Goal: Task Accomplishment & Management: Complete application form

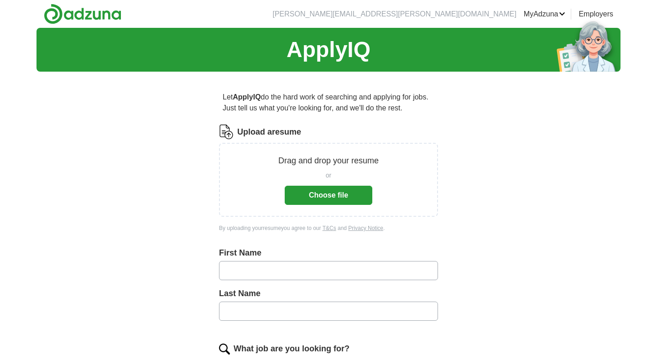
click at [340, 197] on button "Choose file" at bounding box center [329, 195] width 88 height 19
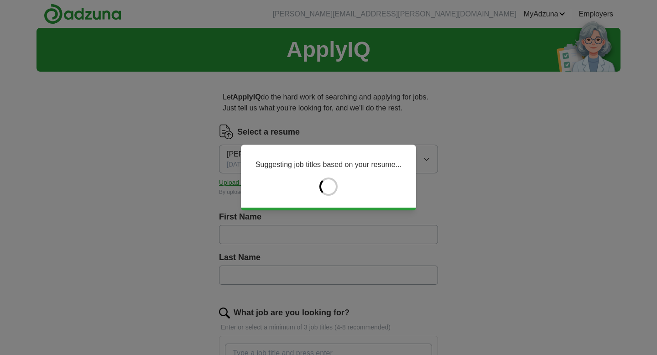
type input "*******"
type input "*****"
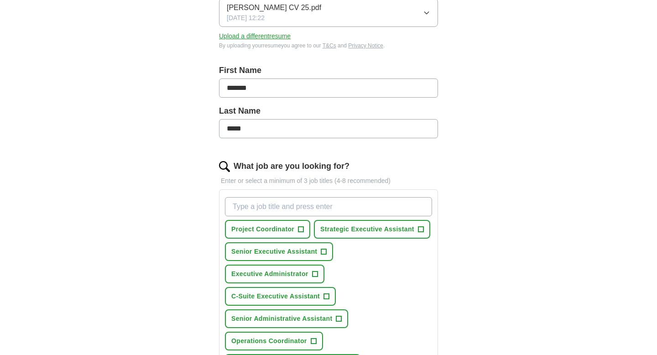
scroll to position [147, 0]
click at [300, 228] on span "+" at bounding box center [300, 228] width 5 height 7
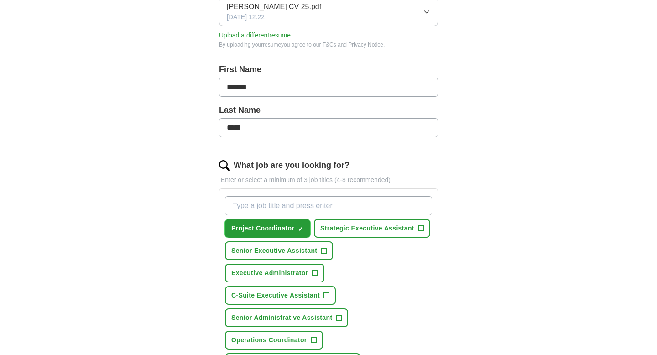
click at [0, 0] on span "×" at bounding box center [0, 0] width 0 height 0
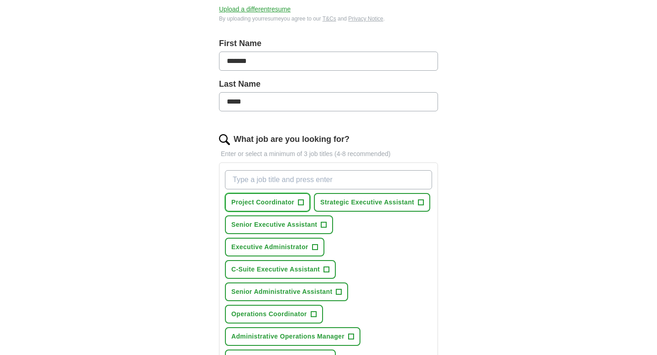
scroll to position [176, 0]
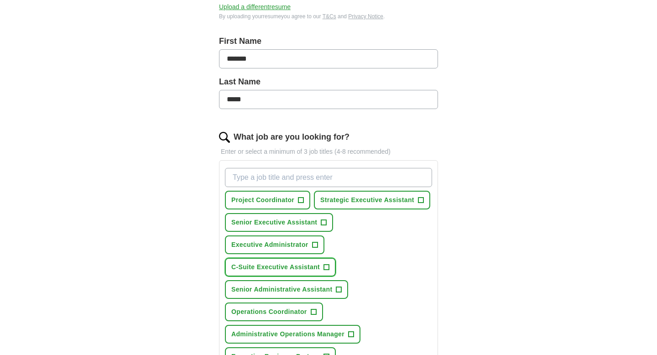
click at [327, 268] on span "+" at bounding box center [326, 267] width 5 height 7
click at [275, 222] on span "Senior Executive Assistant" at bounding box center [274, 223] width 86 height 10
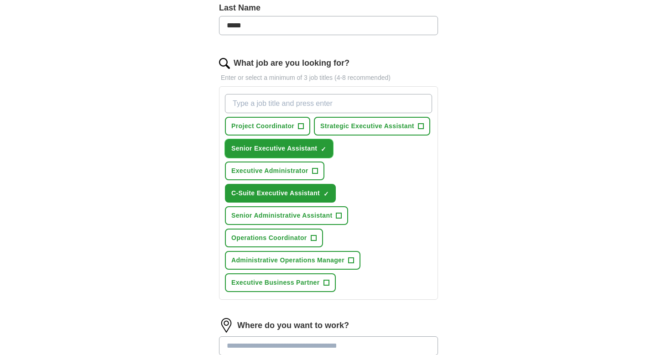
scroll to position [251, 0]
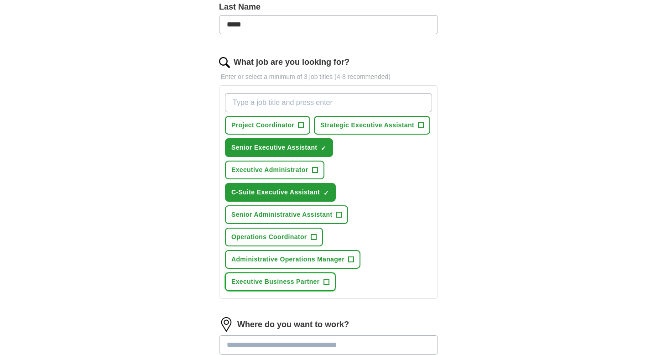
click at [271, 282] on span "Executive Business Partner" at bounding box center [275, 282] width 89 height 10
click at [307, 105] on input "What job are you looking for?" at bounding box center [328, 102] width 207 height 19
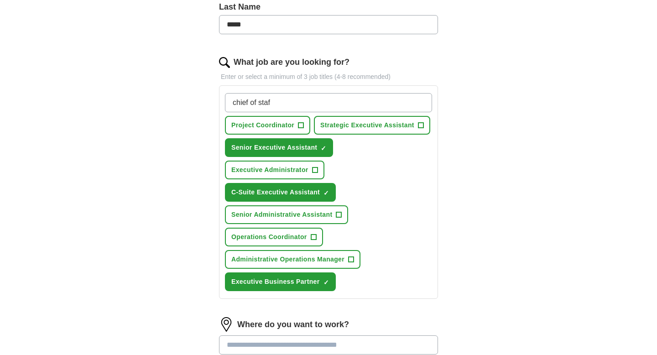
type input "chief of staff"
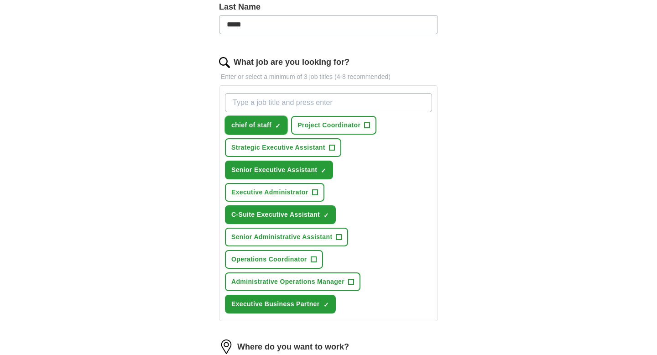
click at [0, 0] on span "×" at bounding box center [0, 0] width 0 height 0
click at [249, 103] on input "What job are you looking for?" at bounding box center [328, 102] width 207 height 19
type input "Chief of Staff"
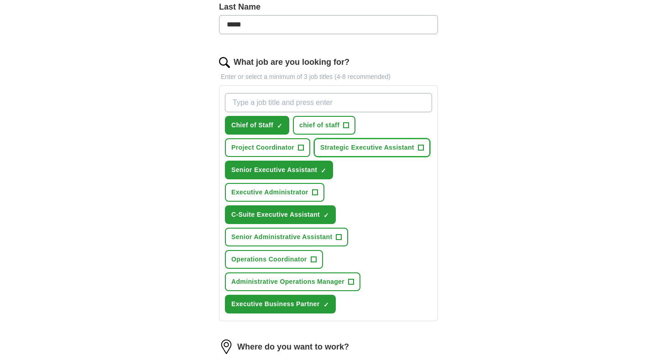
click at [420, 148] on span "+" at bounding box center [420, 147] width 5 height 7
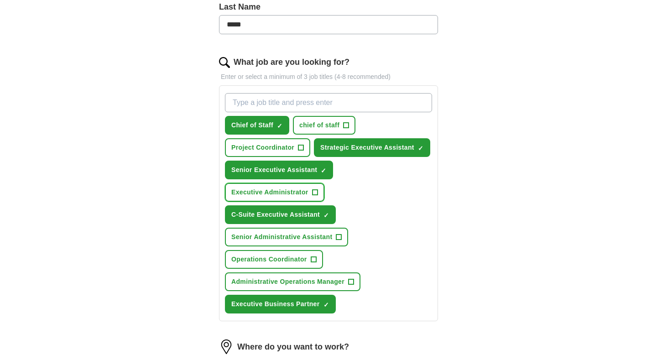
click at [314, 192] on span "+" at bounding box center [314, 192] width 5 height 7
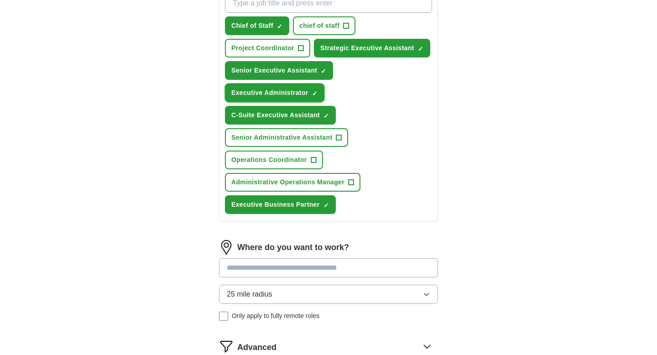
scroll to position [351, 0]
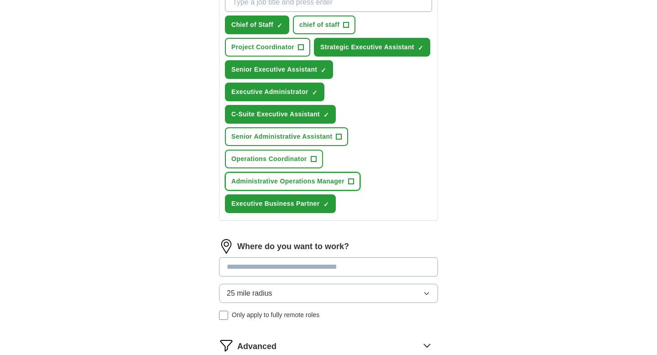
click at [350, 180] on span "+" at bounding box center [351, 181] width 5 height 7
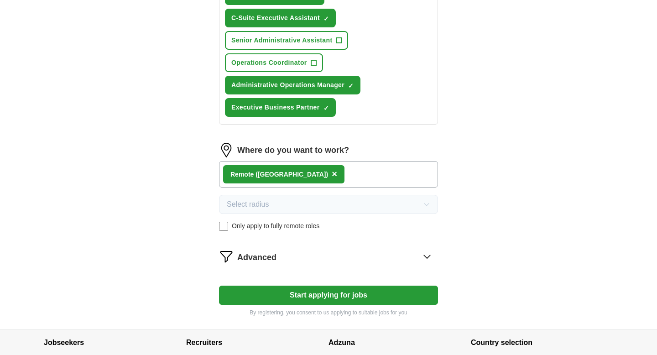
scroll to position [450, 0]
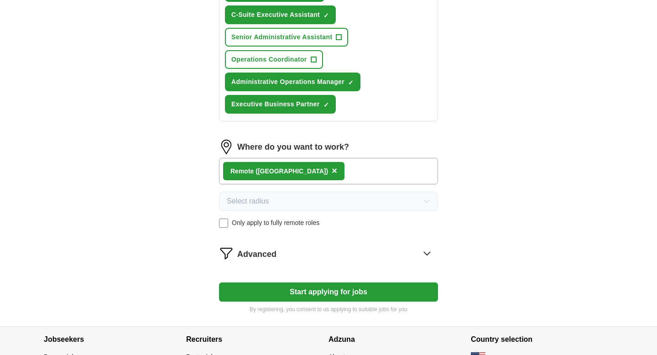
click at [292, 291] on button "Start applying for jobs" at bounding box center [328, 291] width 219 height 19
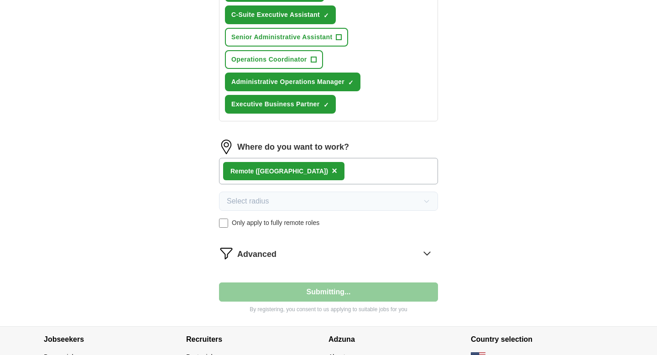
select select "**"
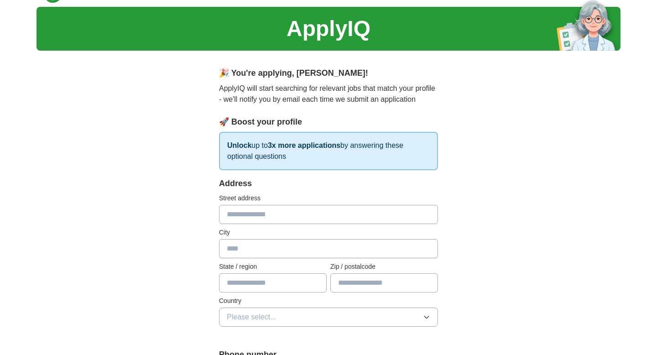
scroll to position [0, 0]
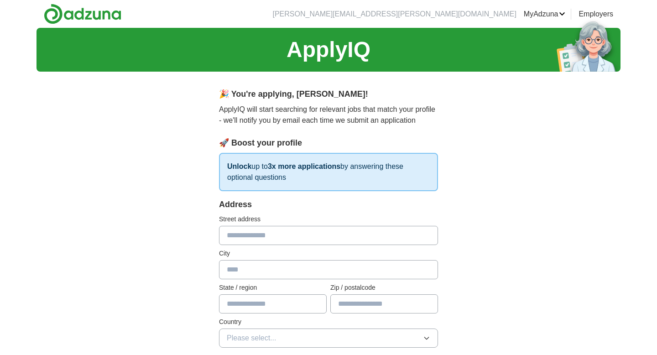
click at [280, 234] on input "text" at bounding box center [328, 235] width 219 height 19
type input "**********"
type input "*******"
type input "**"
type input "*****"
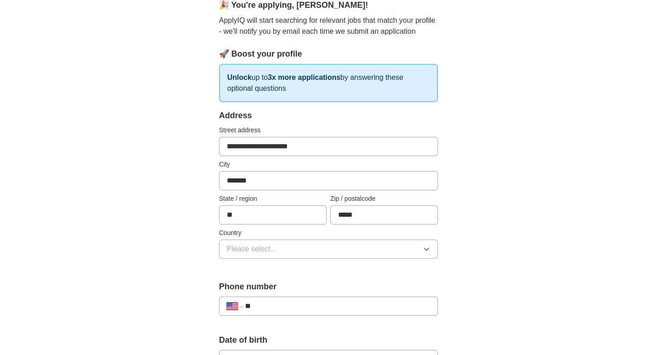
scroll to position [90, 0]
click at [290, 244] on button "Please select..." at bounding box center [328, 248] width 219 height 19
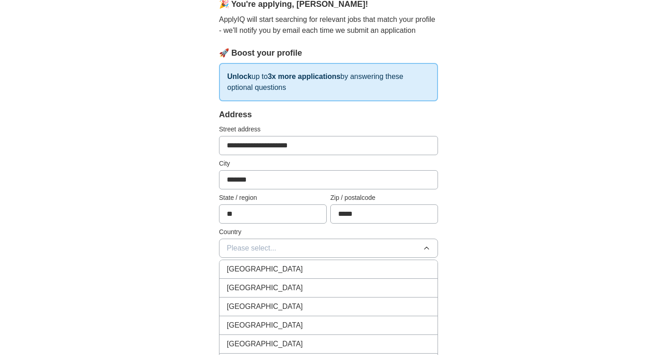
click at [274, 287] on div "[GEOGRAPHIC_DATA]" at bounding box center [329, 287] width 204 height 11
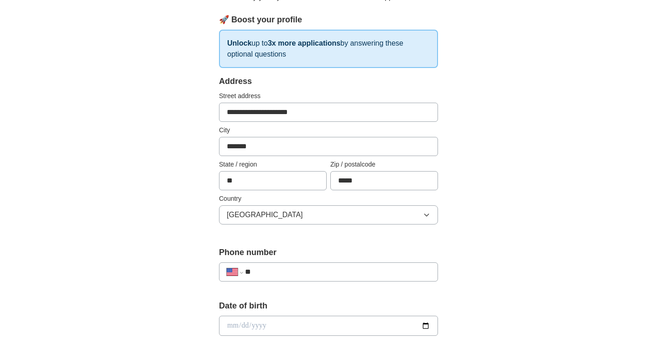
scroll to position [125, 0]
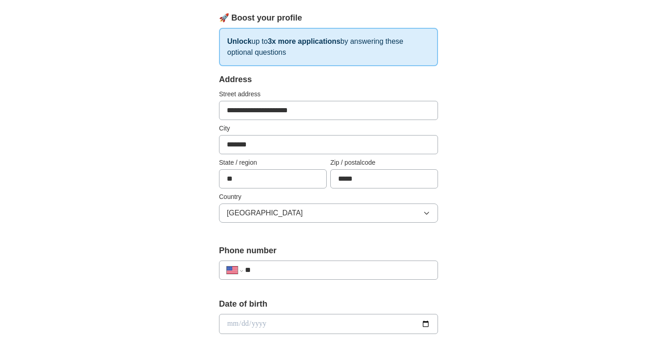
click at [272, 266] on input "**" at bounding box center [337, 270] width 185 height 11
type input "**********"
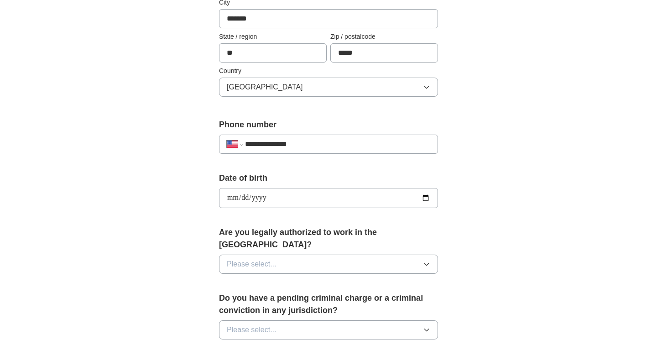
scroll to position [252, 0]
click at [290, 254] on button "Please select..." at bounding box center [328, 263] width 219 height 19
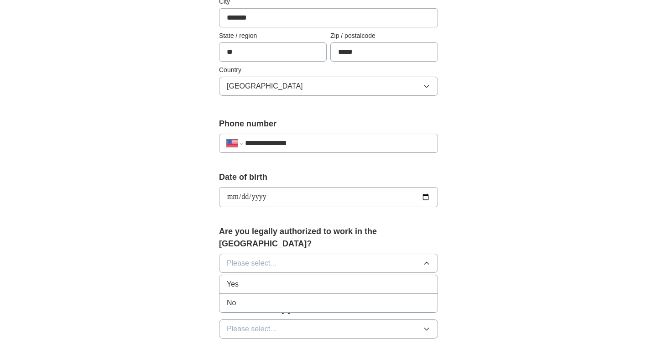
click at [278, 279] on div "Yes" at bounding box center [329, 284] width 204 height 11
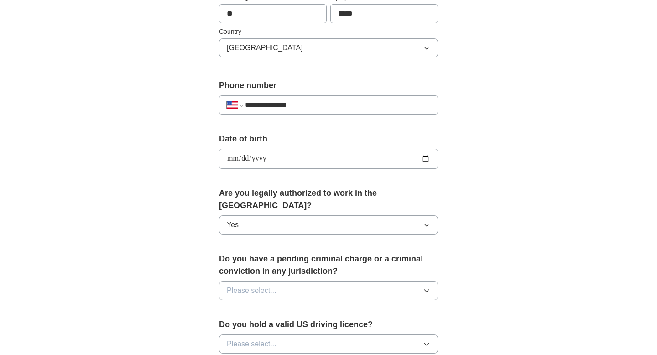
scroll to position [292, 0]
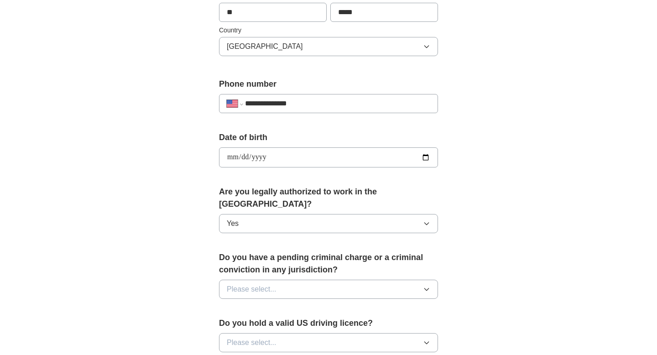
click at [278, 280] on button "Please select..." at bounding box center [328, 289] width 219 height 19
click at [268, 324] on div "No" at bounding box center [329, 329] width 204 height 11
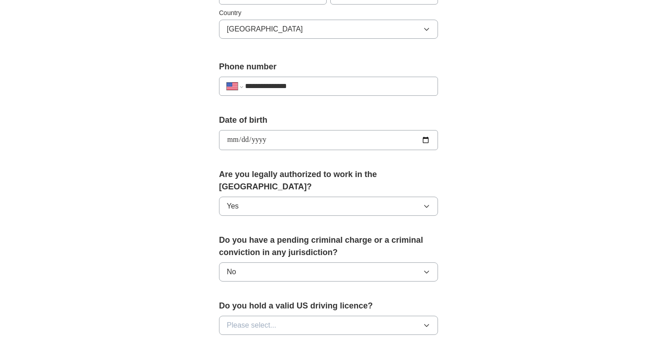
scroll to position [312, 0]
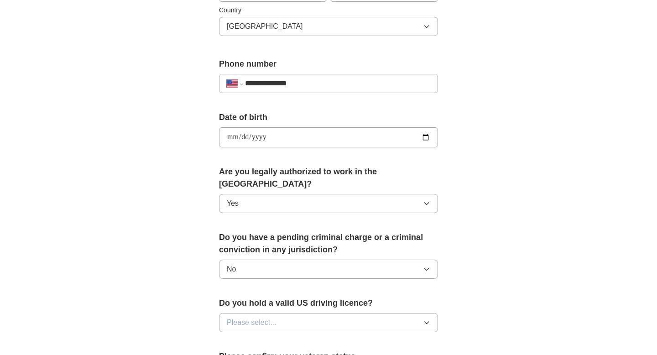
click at [268, 318] on button "Please select..." at bounding box center [328, 322] width 219 height 19
click at [261, 338] on div "Yes" at bounding box center [329, 343] width 204 height 11
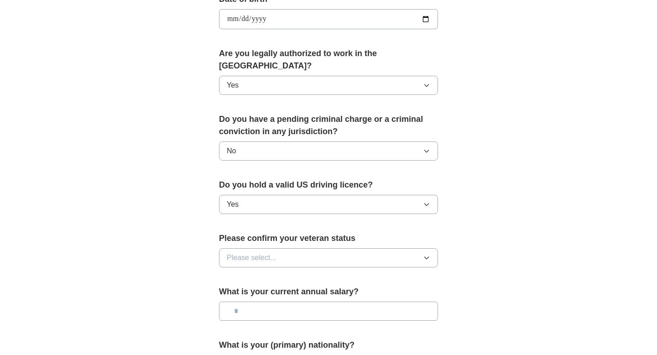
scroll to position [431, 0]
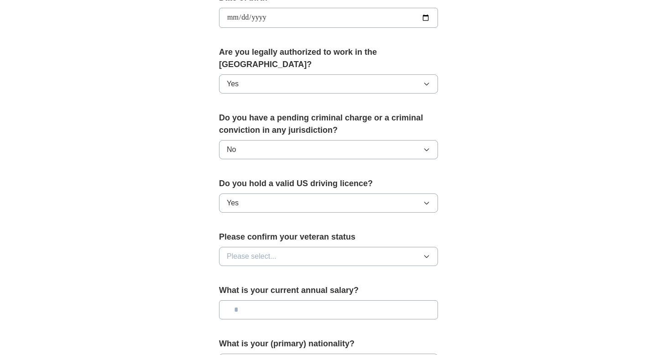
click at [268, 251] on span "Please select..." at bounding box center [252, 256] width 50 height 11
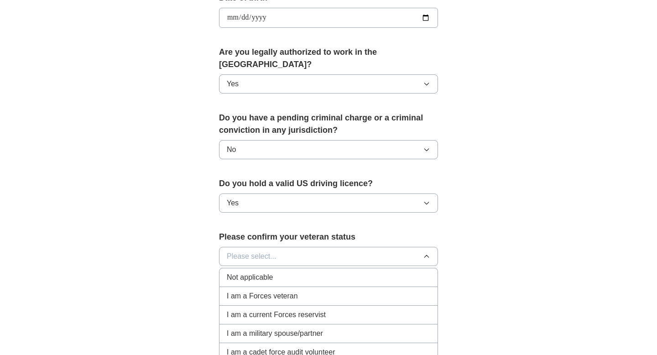
click at [260, 291] on span "I am a Forces veteran" at bounding box center [262, 296] width 71 height 11
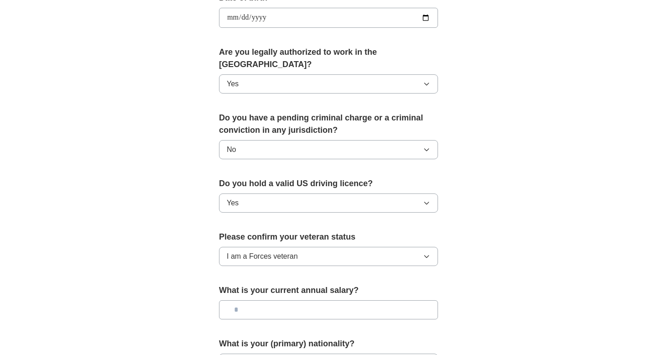
click at [257, 300] on input "text" at bounding box center [328, 309] width 219 height 19
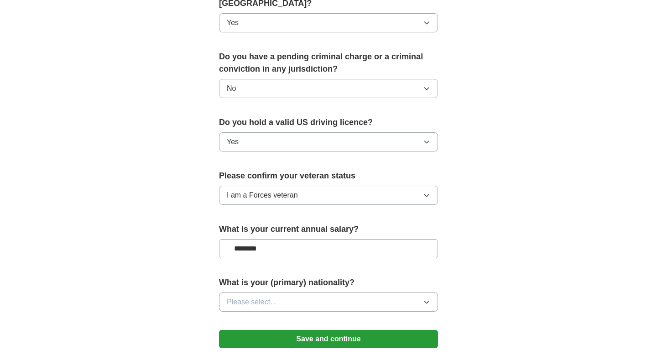
scroll to position [493, 0]
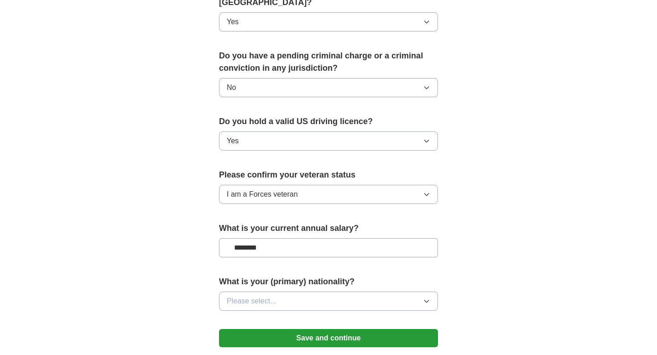
type input "********"
click at [256, 292] on button "Please select..." at bounding box center [328, 301] width 219 height 19
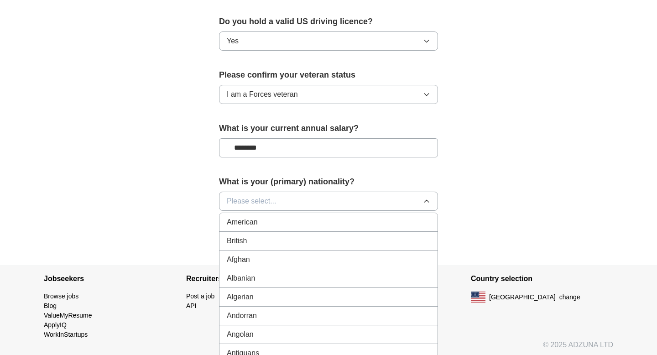
click at [247, 217] on span "American" at bounding box center [242, 222] width 31 height 11
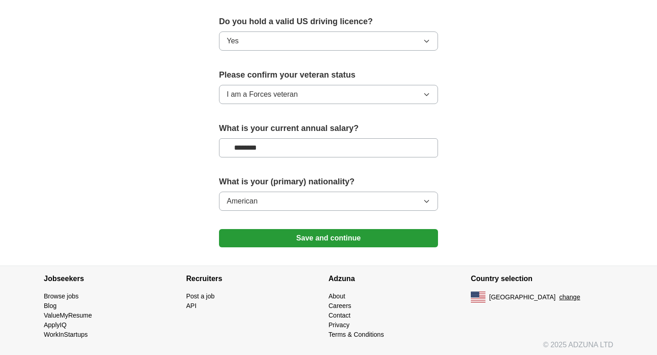
scroll to position [584, 0]
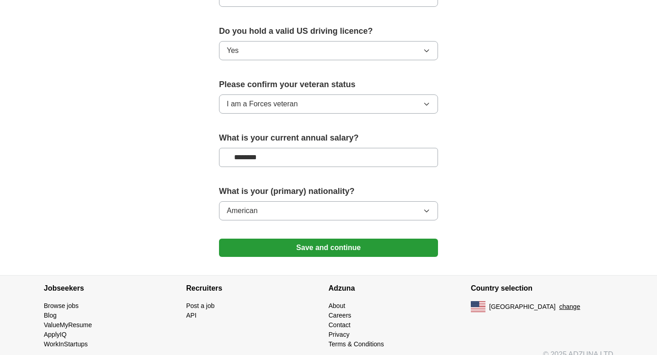
click at [298, 239] on button "Save and continue" at bounding box center [328, 248] width 219 height 18
